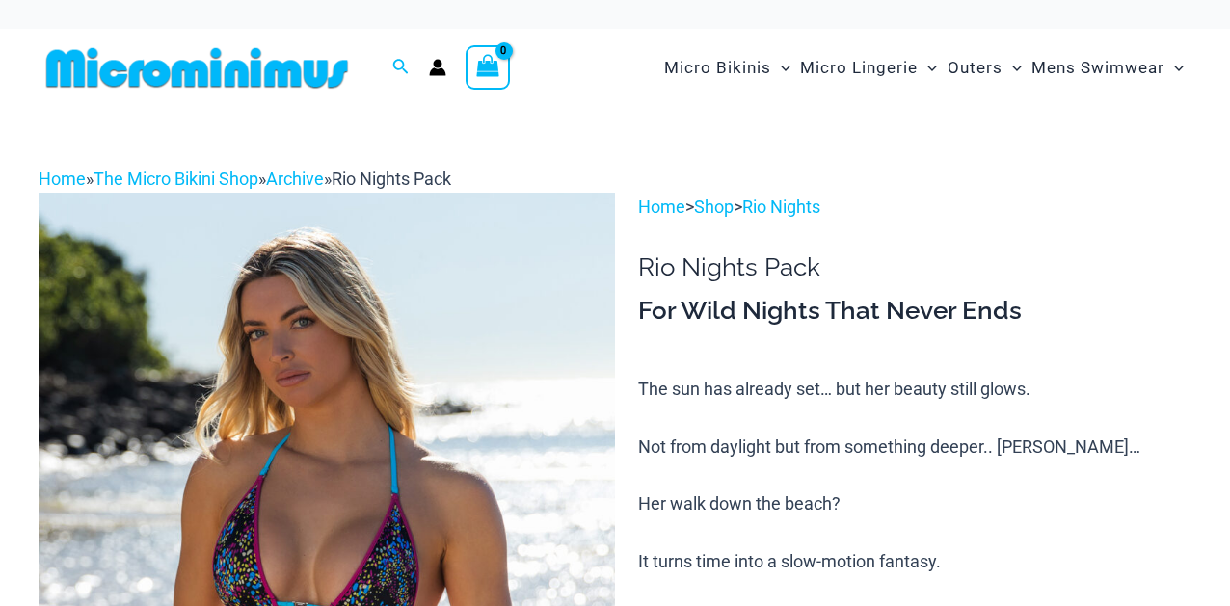
scroll to position [246, 0]
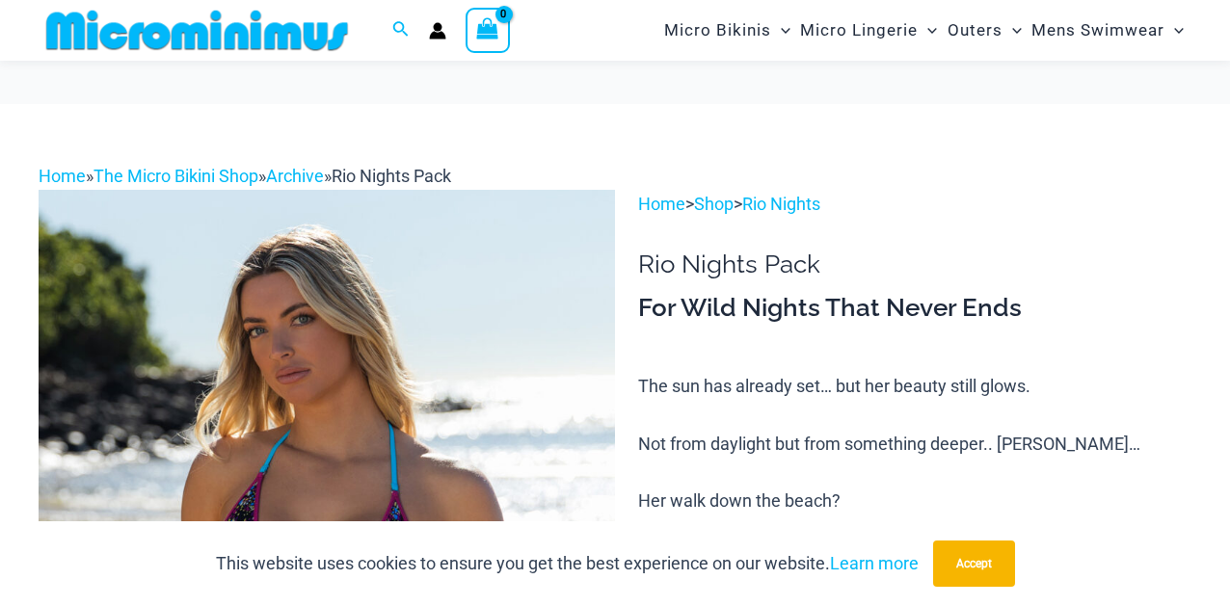
scroll to position [143, 0]
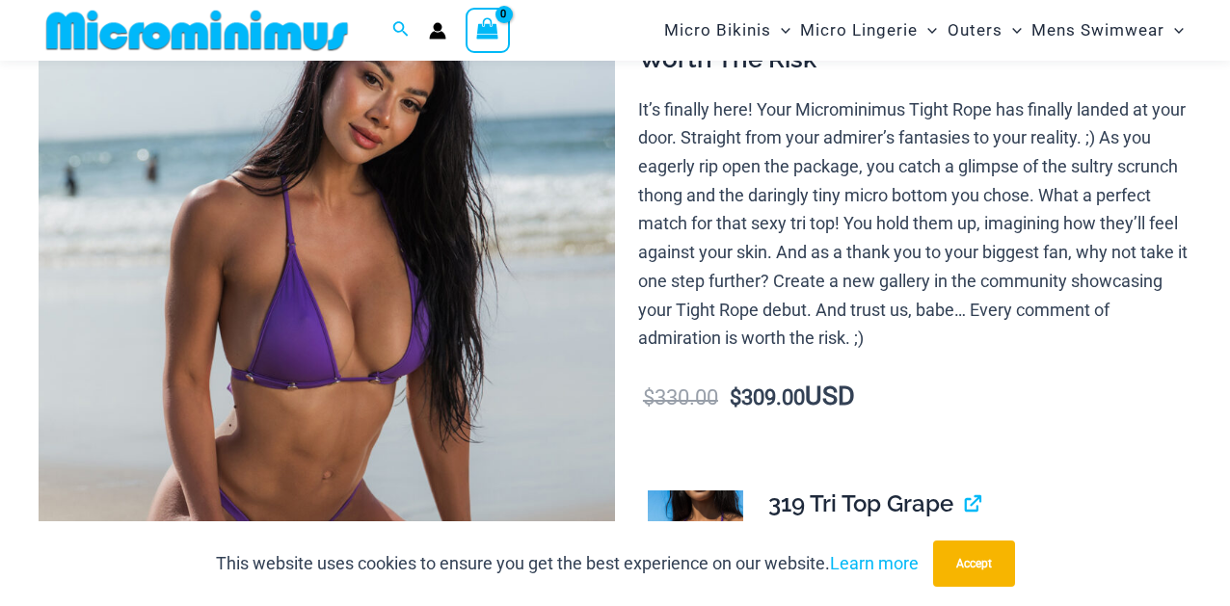
scroll to position [235, 0]
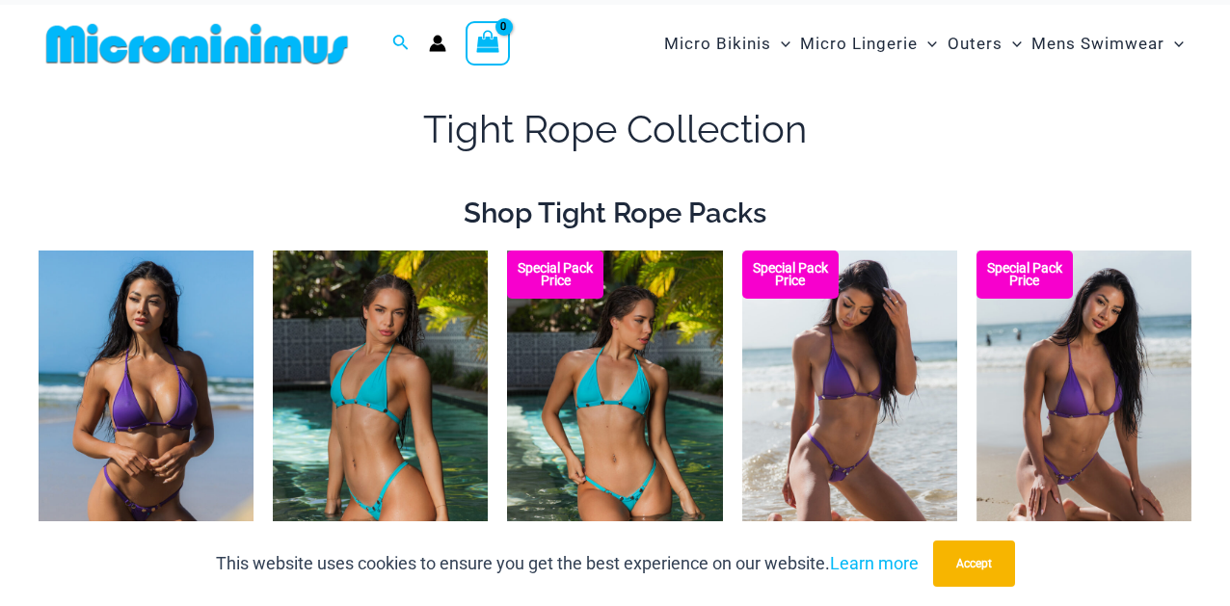
scroll to position [98, 0]
